Goal: Register for event/course

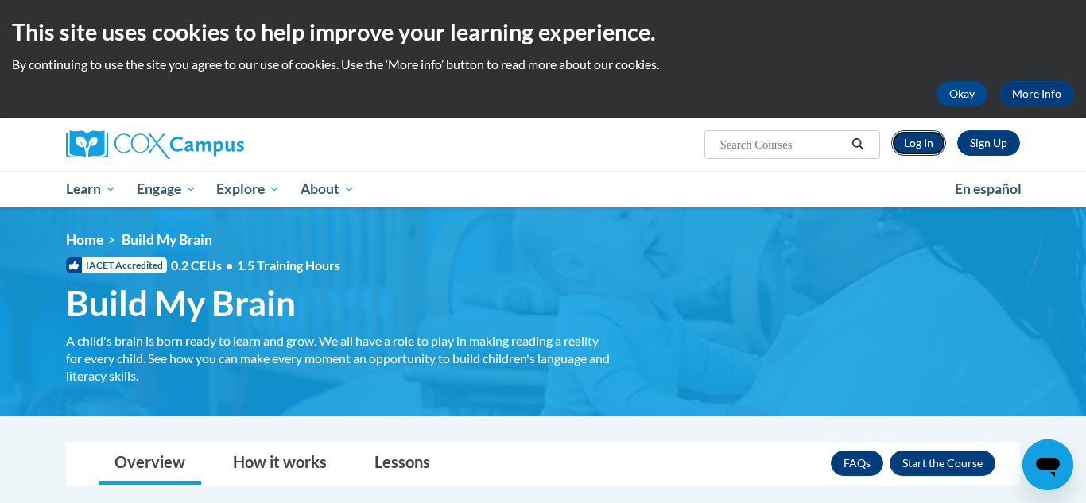
click at [910, 144] on link "Log In" at bounding box center [919, 142] width 55 height 25
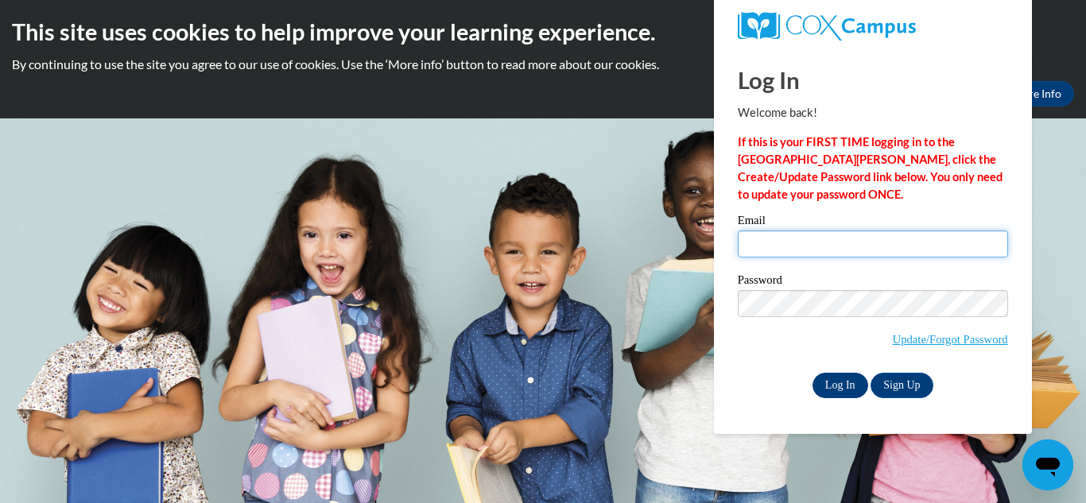
type input "jackiehojo86@gmail.com"
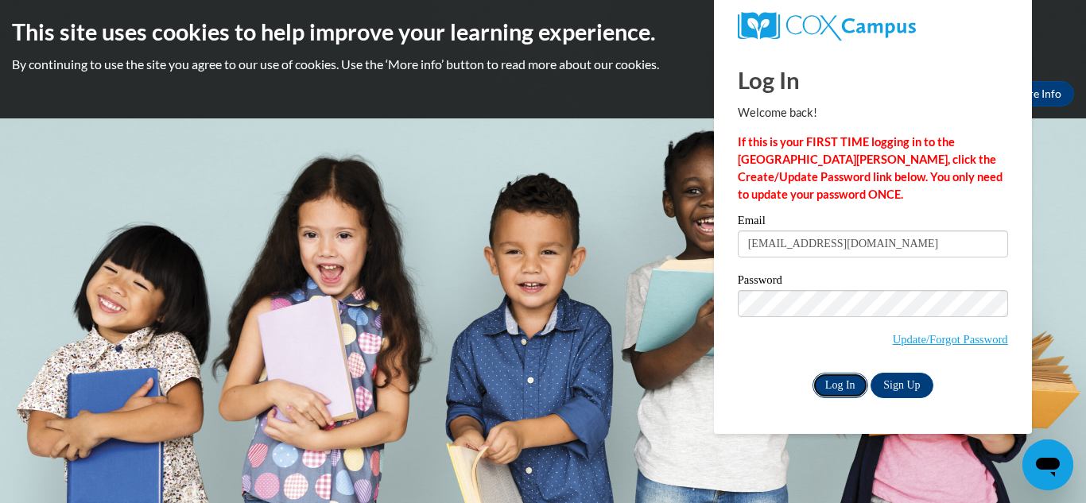
click at [840, 383] on input "Log In" at bounding box center [841, 385] width 56 height 25
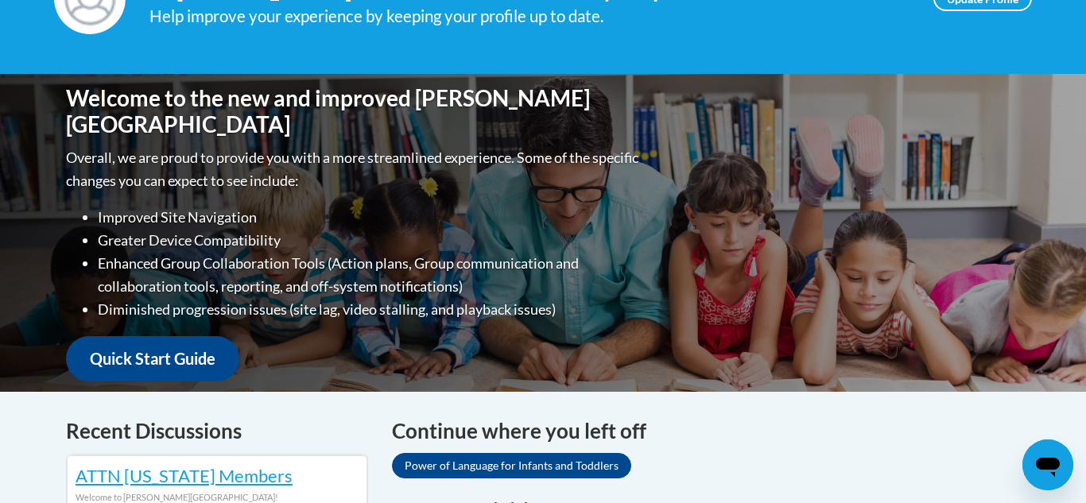
scroll to position [54, 0]
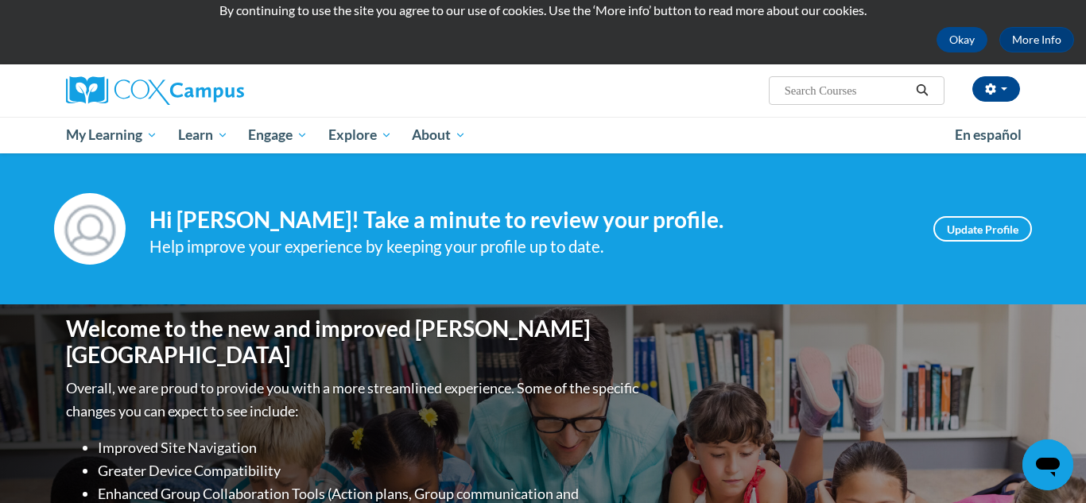
click at [791, 87] on input "Search..." at bounding box center [846, 90] width 127 height 19
type input "build my brain"
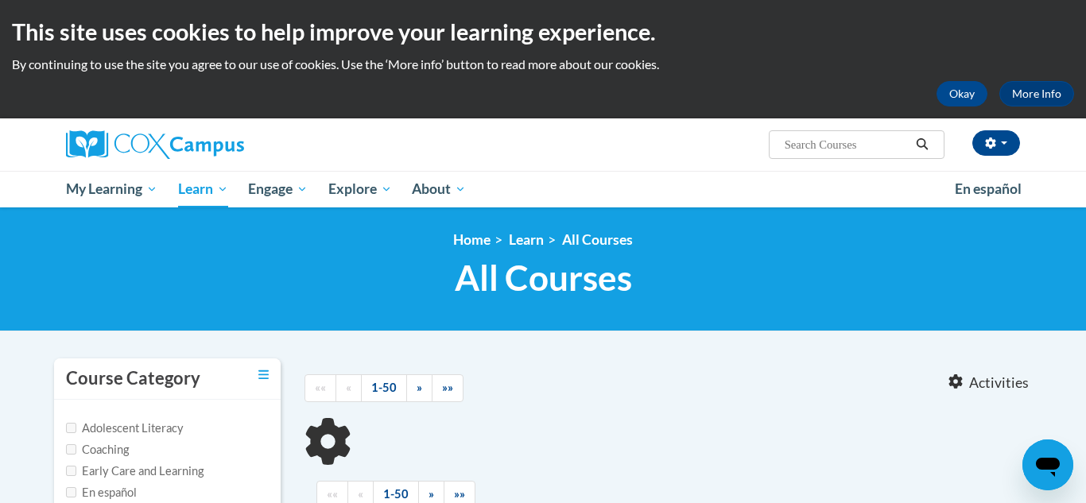
type input "build my brain"
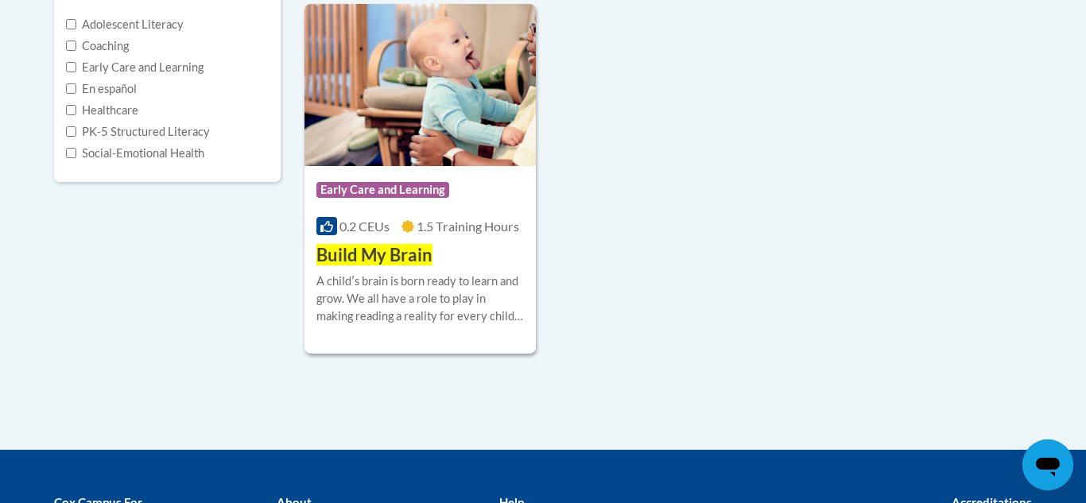
scroll to position [403, 0]
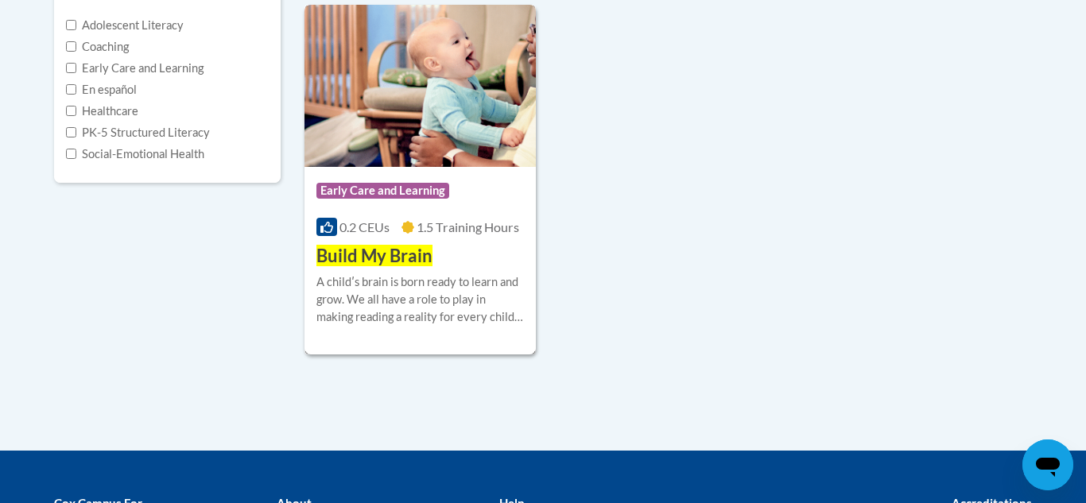
click at [408, 191] on span "Early Care and Learning" at bounding box center [383, 191] width 133 height 16
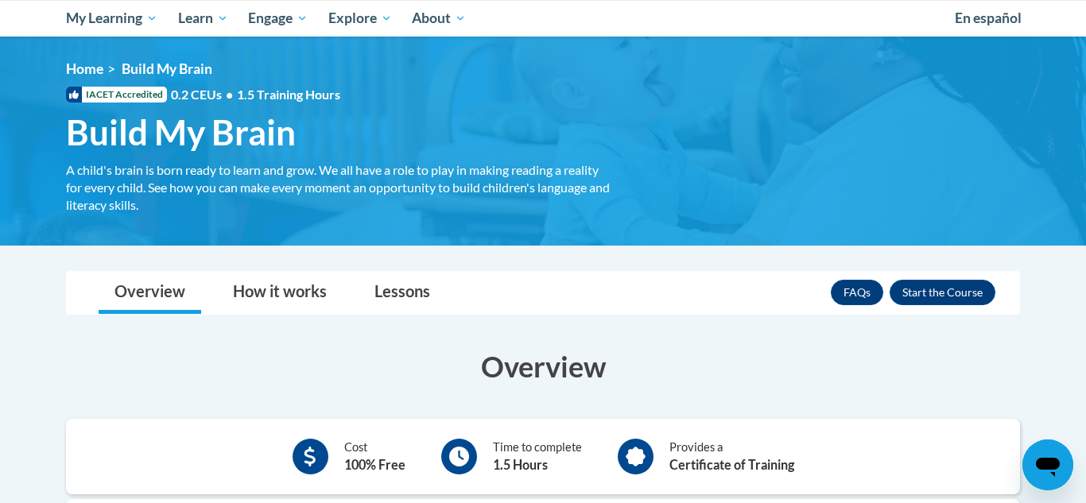
scroll to position [186, 0]
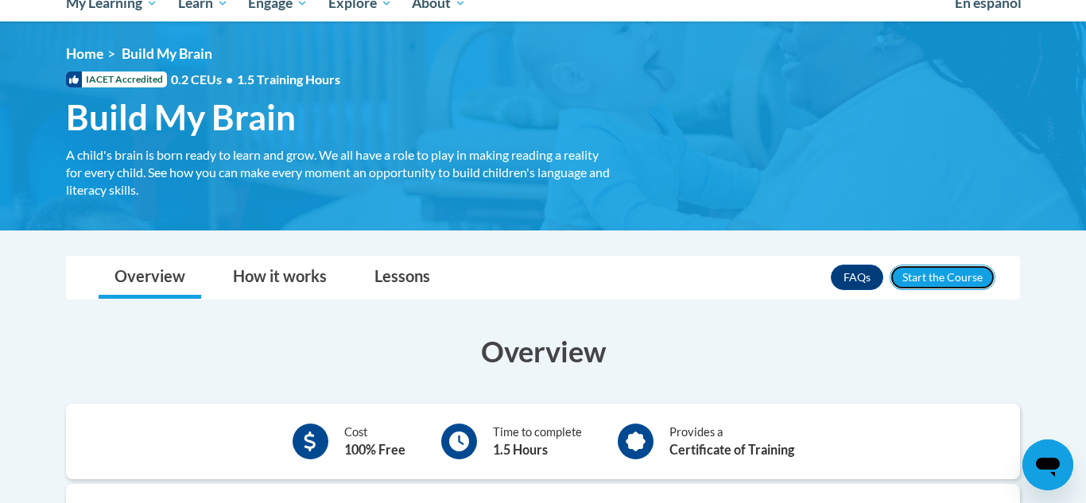
drag, startPoint x: 926, startPoint y: 276, endPoint x: 894, endPoint y: 297, distance: 37.9
click at [925, 279] on button "Enroll" at bounding box center [943, 277] width 106 height 25
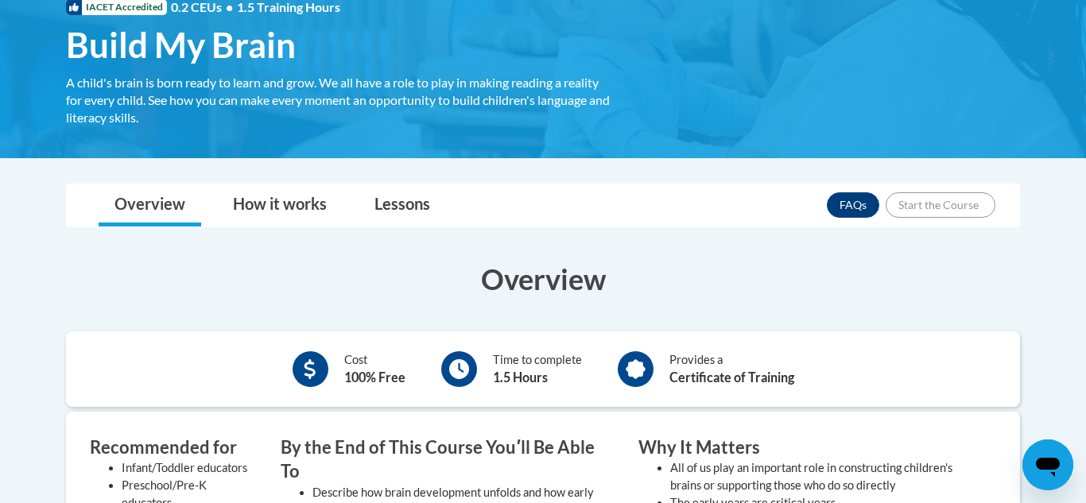
scroll to position [278, 0]
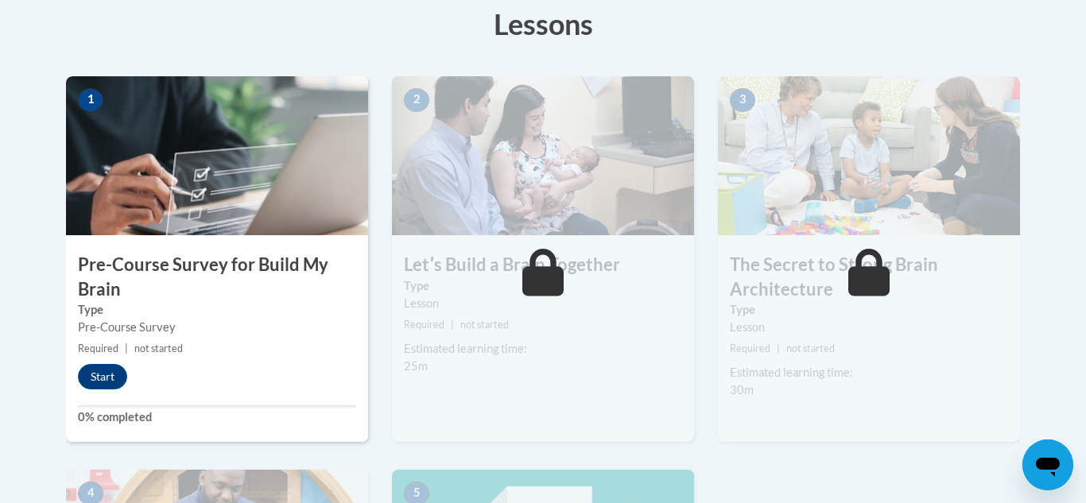
scroll to position [462, 0]
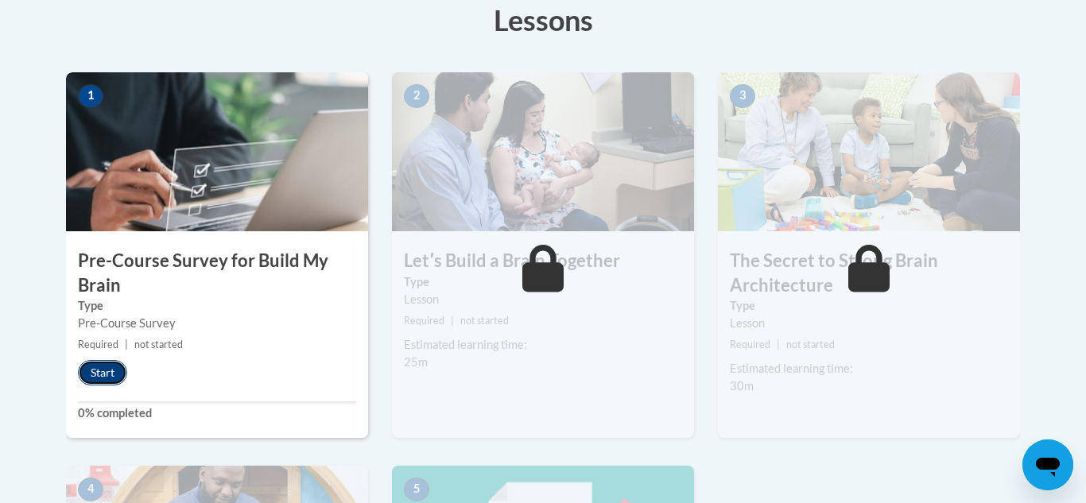
click at [100, 371] on button "Start" at bounding box center [102, 372] width 49 height 25
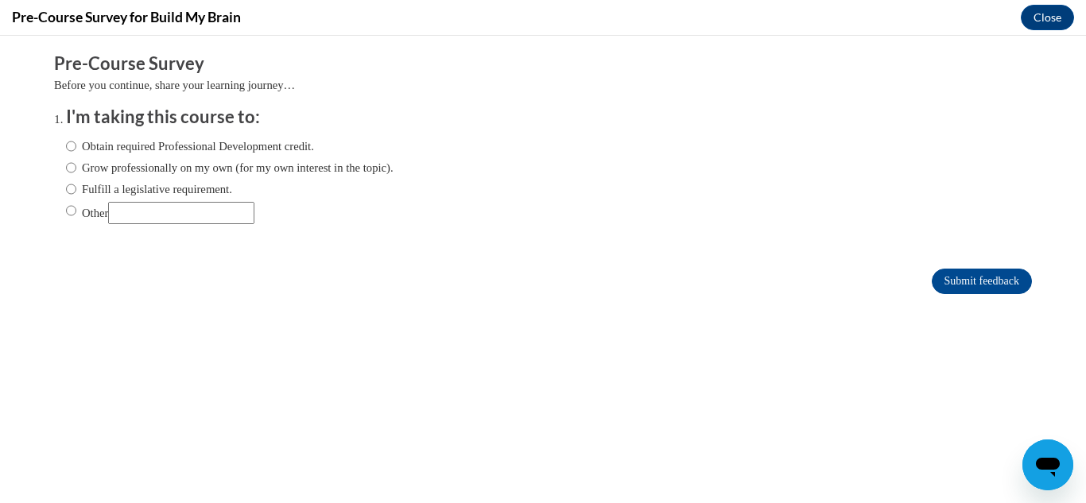
scroll to position [0, 0]
click at [73, 146] on input "Obtain required Professional Development credit." at bounding box center [71, 146] width 10 height 17
radio input "true"
click at [68, 169] on input "Grow professionally on my own (for my own interest in the topic)." at bounding box center [71, 167] width 10 height 17
radio input "true"
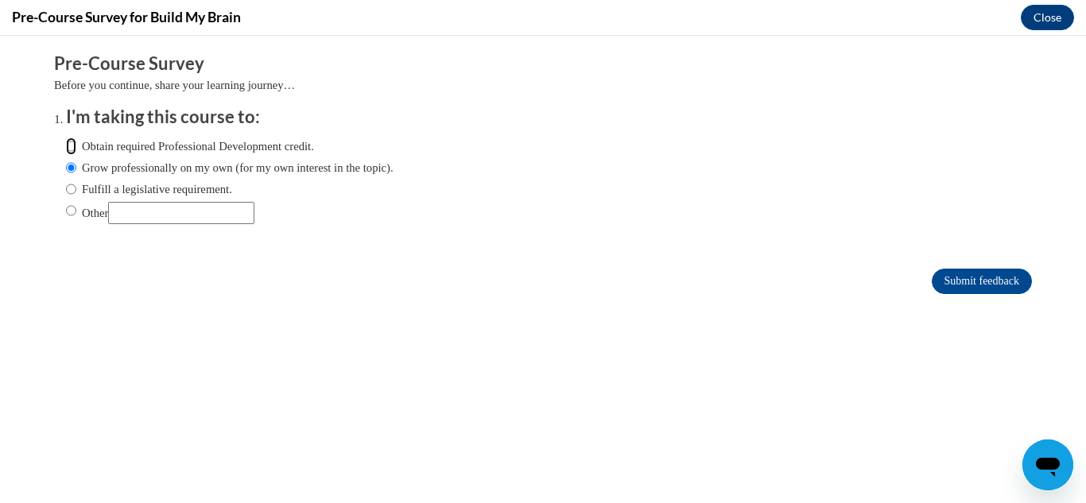
click at [71, 144] on input "Obtain required Professional Development credit." at bounding box center [71, 146] width 10 height 17
radio input "true"
click at [981, 278] on input "Submit feedback" at bounding box center [982, 281] width 100 height 25
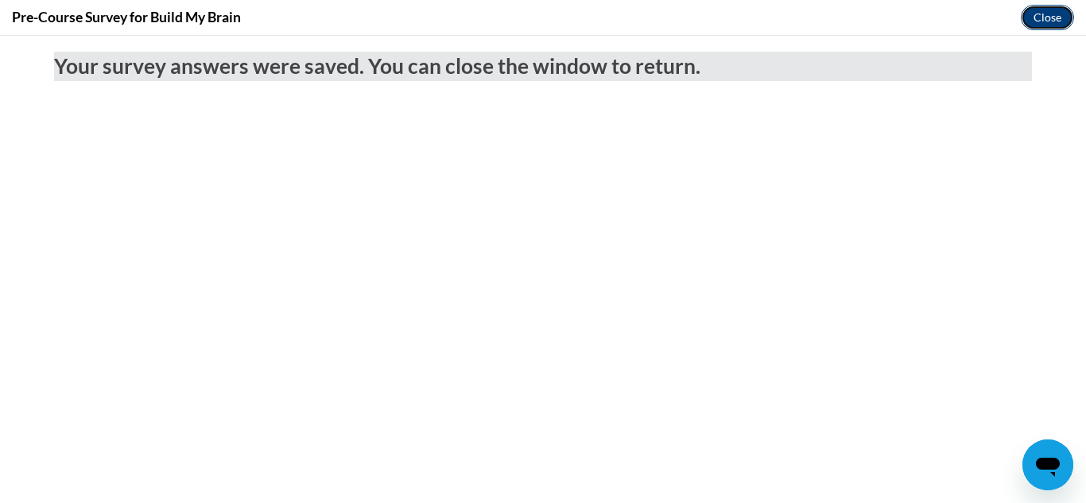
click at [1042, 18] on button "Close" at bounding box center [1047, 17] width 53 height 25
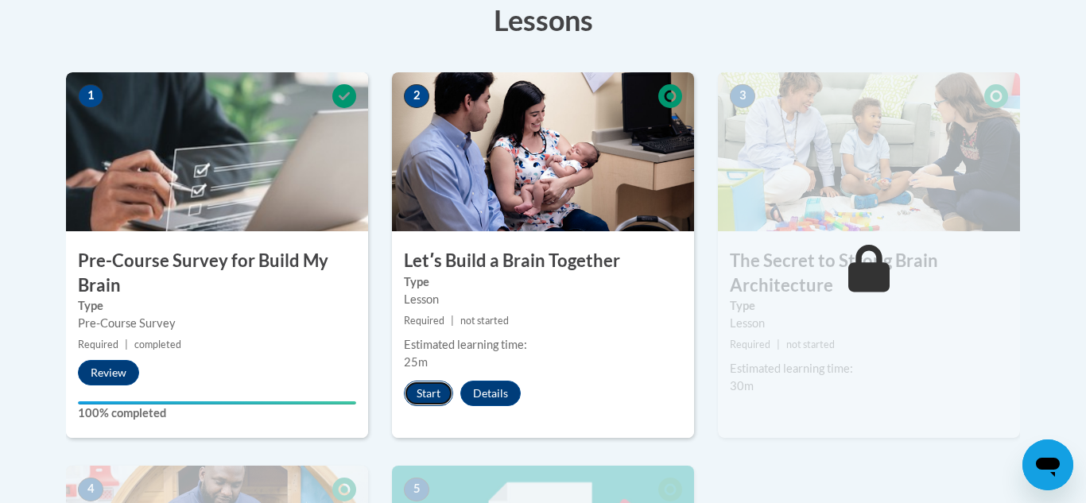
click at [430, 397] on button "Start" at bounding box center [428, 393] width 49 height 25
